Goal: Task Accomplishment & Management: Complete application form

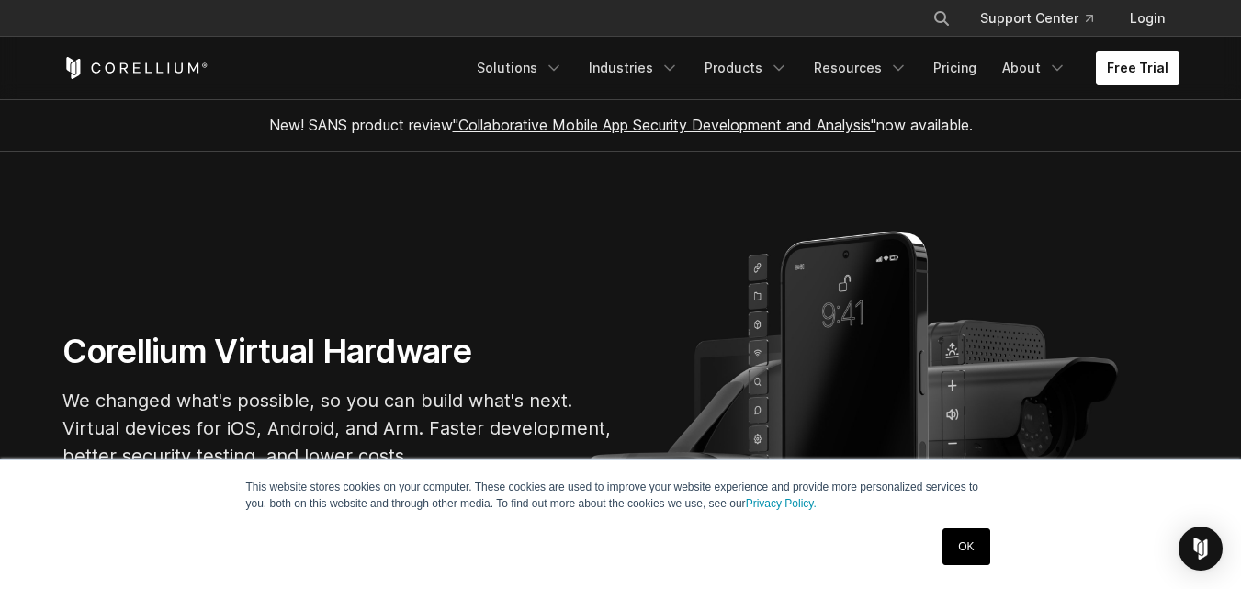
click at [1158, 68] on link "Free Trial" at bounding box center [1138, 67] width 84 height 33
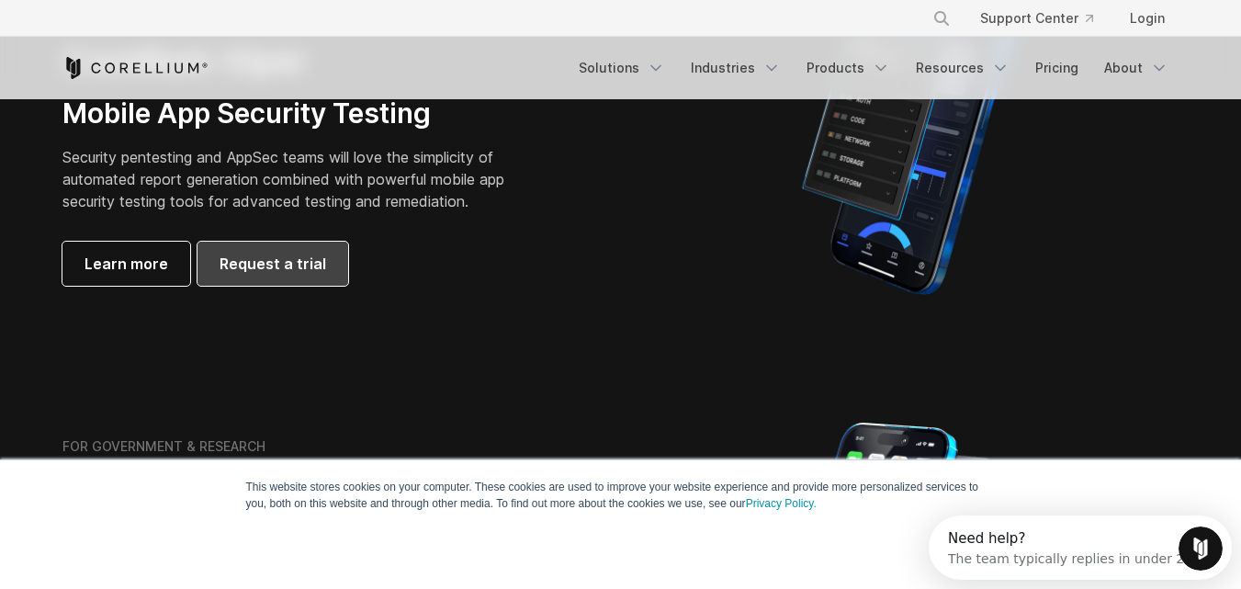
click at [298, 259] on span "Request a trial" at bounding box center [273, 264] width 107 height 22
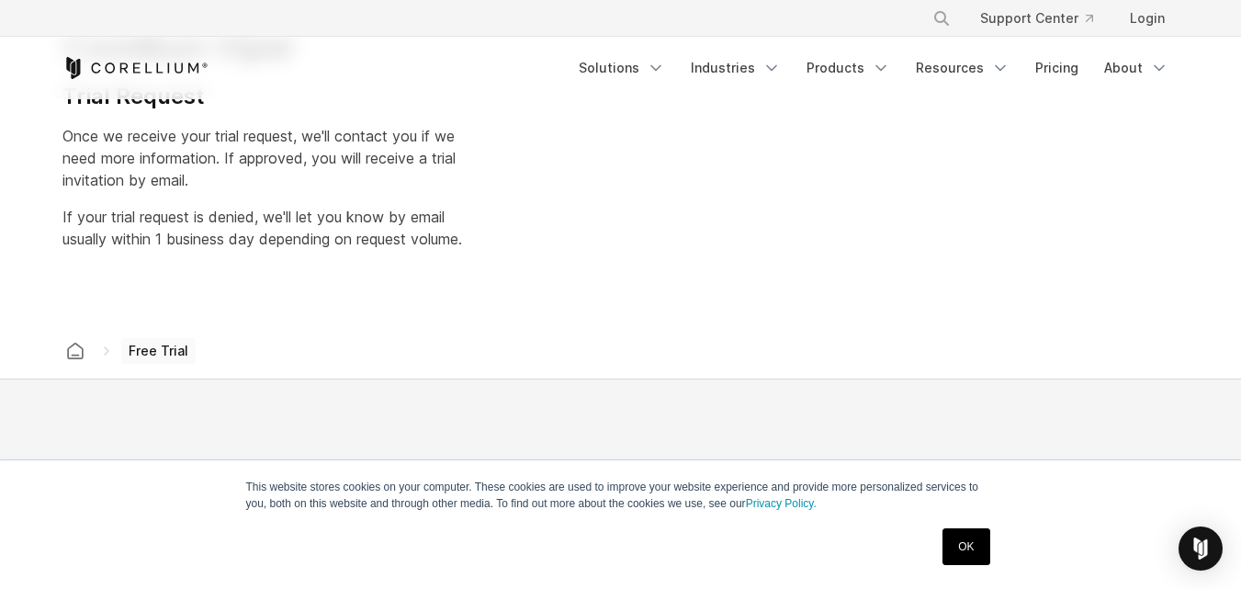
select select "**"
